Goal: Task Accomplishment & Management: Use online tool/utility

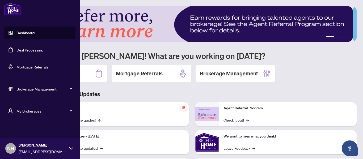
click at [29, 113] on span "My Brokerages" at bounding box center [43, 111] width 55 height 6
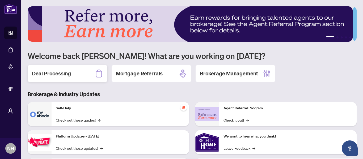
click at [79, 70] on div "Deal Processing" at bounding box center [68, 73] width 80 height 17
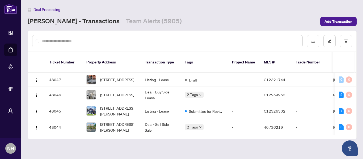
click at [86, 41] on input "text" at bounding box center [170, 41] width 256 height 6
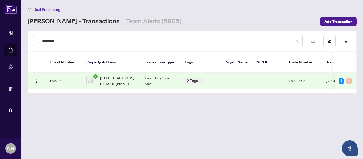
type input "*********"
click at [130, 75] on span "[STREET_ADDRESS][PERSON_NAME][PERSON_NAME]" at bounding box center [118, 81] width 36 height 12
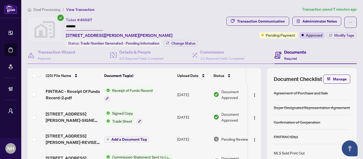
drag, startPoint x: 79, startPoint y: 24, endPoint x: 66, endPoint y: 24, distance: 13.3
click at [66, 24] on input "*******" at bounding box center [84, 27] width 37 height 8
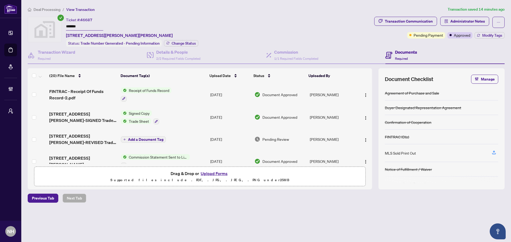
click at [45, 8] on span "Deal Processing" at bounding box center [47, 9] width 27 height 5
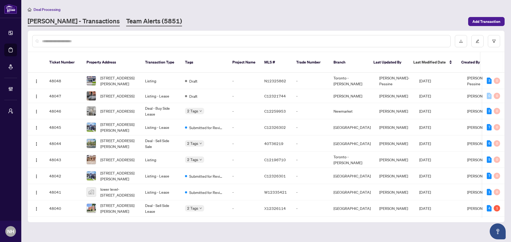
click at [126, 24] on link "Team Alerts (5851)" at bounding box center [154, 22] width 56 height 10
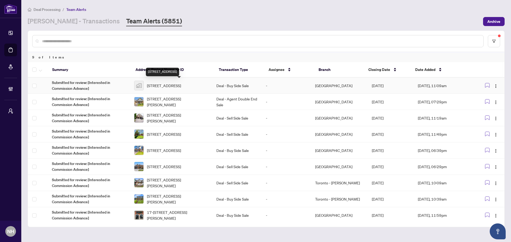
click at [181, 88] on span "[STREET_ADDRESS]" at bounding box center [164, 86] width 34 height 6
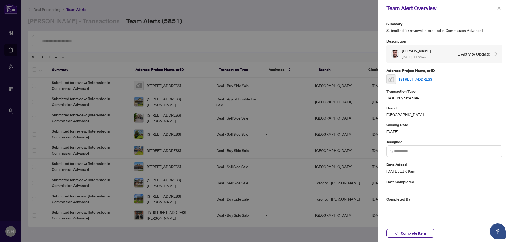
click at [363, 78] on link "[STREET_ADDRESS]" at bounding box center [416, 79] width 34 height 6
